Goal: Check status: Check status

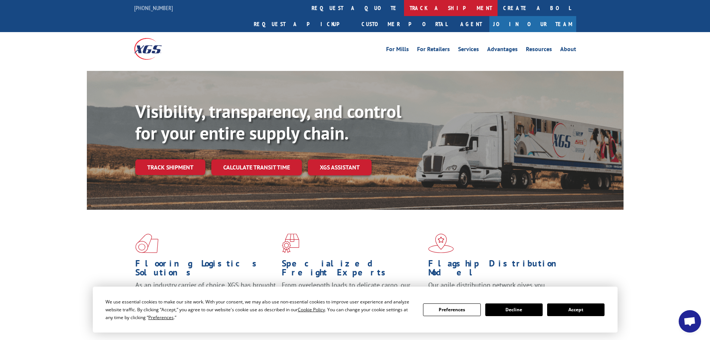
click at [404, 6] on link "track a shipment" at bounding box center [451, 8] width 94 height 16
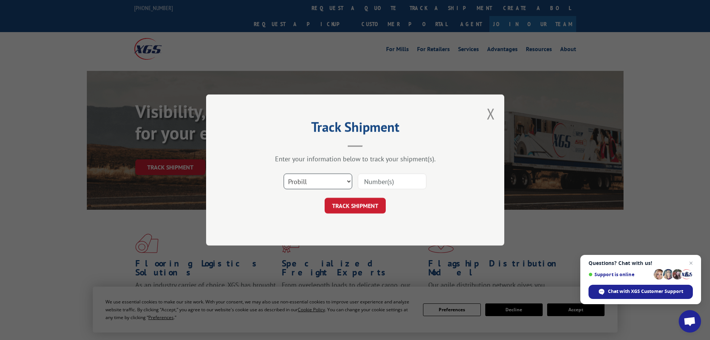
click at [349, 180] on select "Select category... Probill BOL PO" at bounding box center [318, 181] width 69 height 16
select select "bol"
click at [284, 173] on select "Select category... Probill BOL PO" at bounding box center [318, 181] width 69 height 16
paste input "7069548"
type input "7069548"
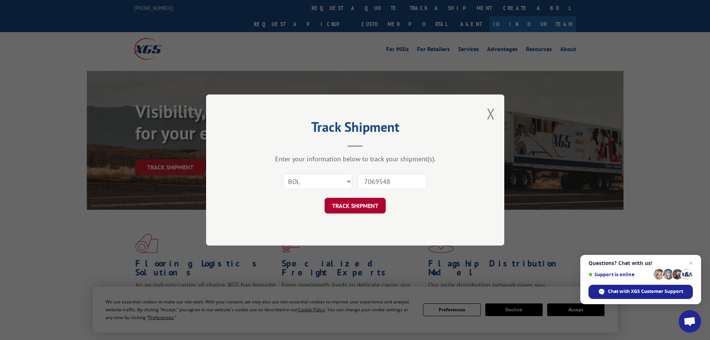
click at [361, 205] on button "TRACK SHIPMENT" at bounding box center [355, 206] width 61 height 16
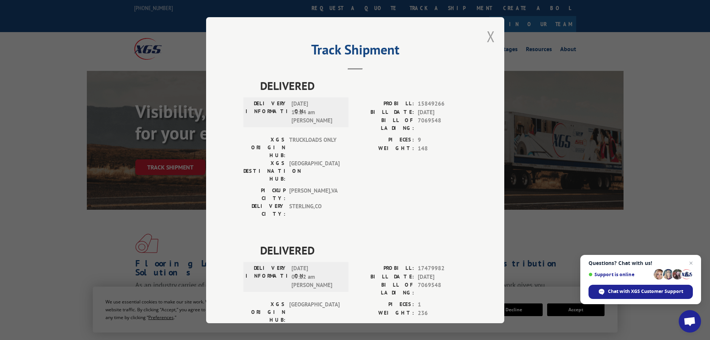
click at [487, 38] on button "Close modal" at bounding box center [491, 36] width 8 height 20
